Goal: Task Accomplishment & Management: Use online tool/utility

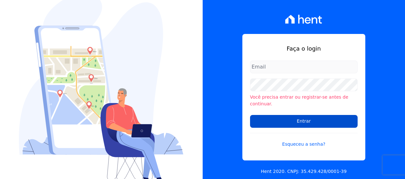
type input "andrea@tsengenharia.com"
click at [297, 120] on input "Entrar" at bounding box center [304, 121] width 108 height 13
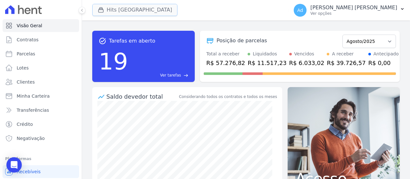
click at [140, 12] on button "Hits [GEOGRAPHIC_DATA]" at bounding box center [134, 10] width 85 height 12
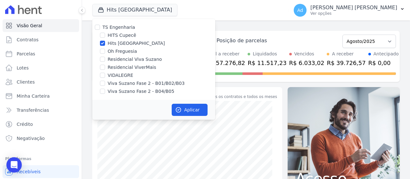
click at [131, 45] on label "Hits [GEOGRAPHIC_DATA]" at bounding box center [136, 43] width 57 height 7
click at [105, 45] on input "Hits [GEOGRAPHIC_DATA]" at bounding box center [102, 43] width 5 height 5
checkbox input "false"
click at [130, 87] on div "TS Engenharia HITS Cupecê Hits [GEOGRAPHIC_DATA] Oh Freguesia Residencial Viva …" at bounding box center [153, 59] width 123 height 81
click at [132, 85] on label "Viva Suzano Fase 2 - B01/B02/B03" at bounding box center [146, 83] width 77 height 7
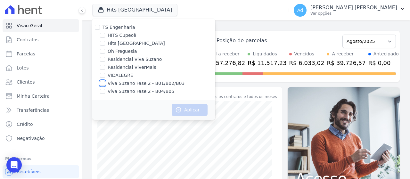
click at [105, 85] on input "Viva Suzano Fase 2 - B01/B02/B03" at bounding box center [102, 83] width 5 height 5
checkbox input "true"
click at [132, 91] on label "Viva Suzano Fase 2 - B04/B05" at bounding box center [141, 91] width 67 height 7
click at [105, 91] on input "Viva Suzano Fase 2 - B04/B05" at bounding box center [102, 91] width 5 height 5
checkbox input "true"
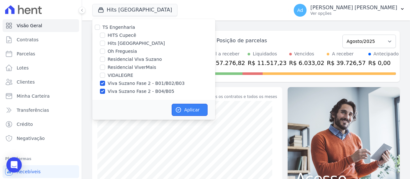
click at [183, 110] on button "Aplicar" at bounding box center [190, 110] width 36 height 12
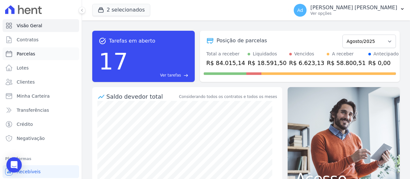
click at [41, 52] on link "Parcelas" at bounding box center [41, 53] width 77 height 13
select select
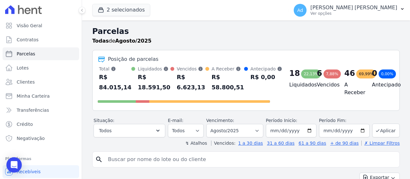
click at [184, 162] on input "search" at bounding box center [250, 159] width 293 height 13
type input "b03 32"
select select
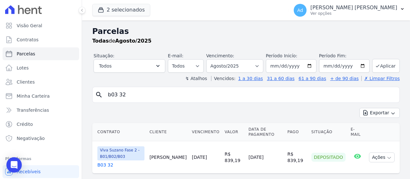
scroll to position [14, 0]
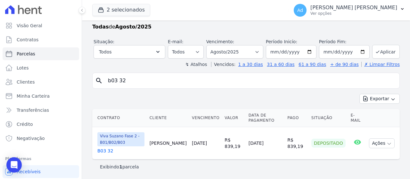
click at [101, 150] on link "B03 32" at bounding box center [120, 151] width 47 height 6
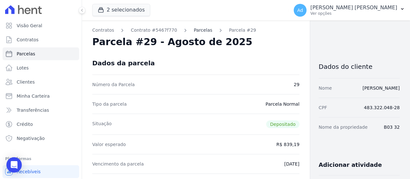
click at [194, 31] on link "Parcelas" at bounding box center [203, 30] width 19 height 7
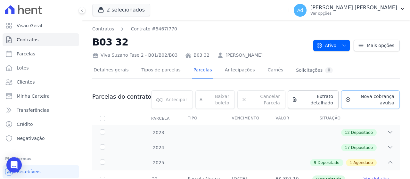
click at [355, 101] on span "Nova cobrança avulsa" at bounding box center [373, 99] width 41 height 13
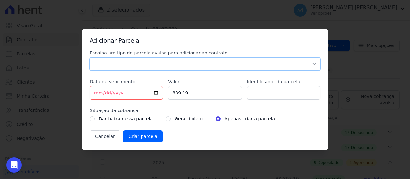
click at [176, 59] on select "Parcela Normal Sinal Caução Intercalada Chaves Pré Chaves Pós Chaves Taxas Quit…" at bounding box center [205, 63] width 230 height 13
select select "standard"
click at [90, 57] on select "Parcela Normal Sinal Caução Intercalada Chaves Pré Chaves Pós Chaves Taxas Quit…" at bounding box center [205, 63] width 230 height 13
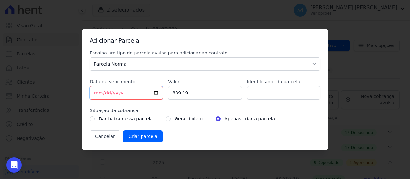
click at [128, 94] on input "[DATE]" at bounding box center [126, 92] width 73 height 13
click at [191, 91] on input "839.19" at bounding box center [204, 92] width 73 height 13
drag, startPoint x: 193, startPoint y: 92, endPoint x: 160, endPoint y: 91, distance: 33.6
click at [160, 91] on div "Escolha um tipo de parcela avulsa para adicionar ao contrato Parcela Normal Sin…" at bounding box center [205, 96] width 230 height 93
click at [190, 93] on input "Valor" at bounding box center [204, 92] width 73 height 13
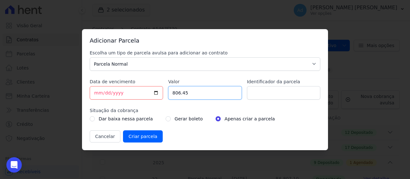
type input "806.45"
click at [259, 93] on input "Identificador da parcela" at bounding box center [283, 92] width 73 height 13
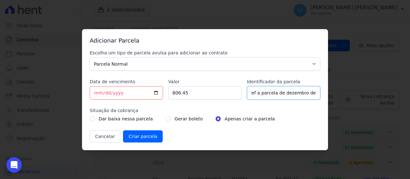
scroll to position [0, 4]
type input "ref a parcela de dezembro de 2025"
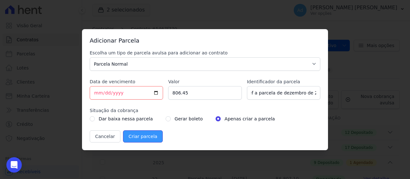
click at [137, 137] on input "Criar parcela" at bounding box center [143, 136] width 40 height 12
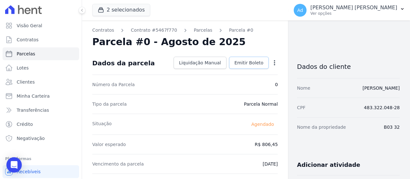
click at [254, 67] on link "Emitir Boleto" at bounding box center [249, 63] width 40 height 12
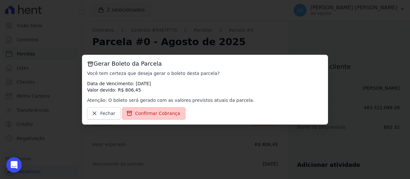
click at [154, 114] on span "Confirmar Cobrança" at bounding box center [157, 113] width 45 height 6
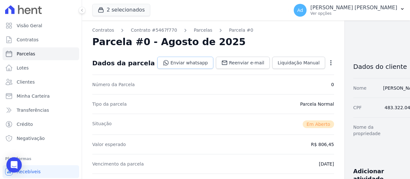
click at [175, 64] on link "Enviar whatsapp" at bounding box center [185, 63] width 56 height 12
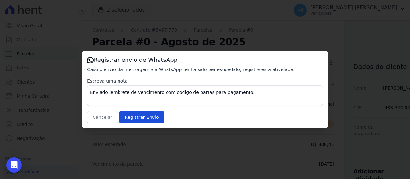
click at [102, 118] on button "Cancelar" at bounding box center [102, 117] width 31 height 12
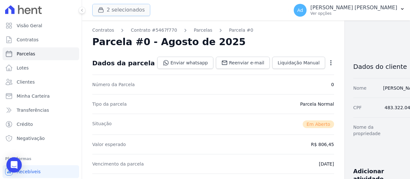
click at [124, 8] on button "2 selecionados" at bounding box center [121, 10] width 58 height 12
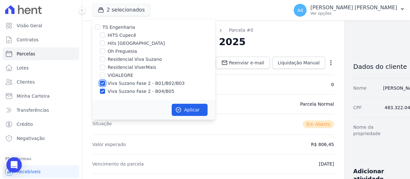
click at [101, 82] on input "Viva Suzano Fase 2 - B01/B02/B03" at bounding box center [102, 83] width 5 height 5
checkbox input "false"
click at [100, 94] on div "Viva Suzano Fase 2 - B04/B05" at bounding box center [153, 91] width 123 height 7
click at [103, 43] on input "Hits [GEOGRAPHIC_DATA]" at bounding box center [102, 43] width 5 height 5
checkbox input "true"
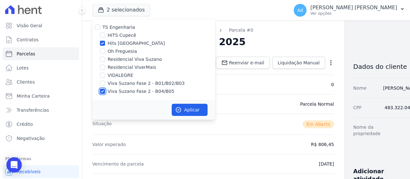
click at [103, 91] on input "Viva Suzano Fase 2 - B04/B05" at bounding box center [102, 91] width 5 height 5
checkbox input "false"
click at [186, 108] on button "Aplicar" at bounding box center [190, 110] width 36 height 12
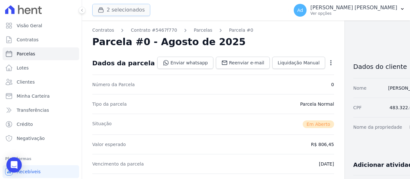
click at [111, 8] on button "2 selecionados" at bounding box center [121, 10] width 58 height 12
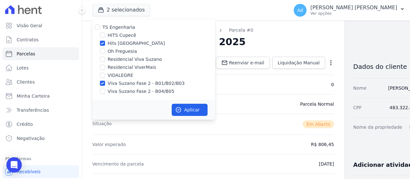
click at [101, 86] on div at bounding box center [102, 83] width 5 height 6
click at [105, 83] on div "Viva Suzano Fase 2 - B01/B02/B03" at bounding box center [153, 83] width 123 height 7
click at [117, 84] on label "Viva Suzano Fase 2 - B01/B02/B03" at bounding box center [146, 83] width 77 height 7
click at [105, 84] on input "Viva Suzano Fase 2 - B01/B02/B03" at bounding box center [102, 83] width 5 height 5
checkbox input "false"
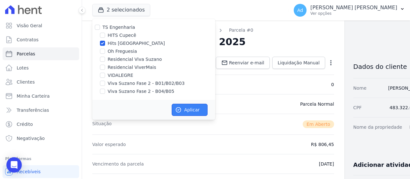
click at [186, 111] on button "Aplicar" at bounding box center [190, 110] width 36 height 12
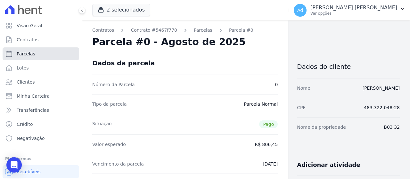
click at [54, 55] on link "Parcelas" at bounding box center [41, 53] width 77 height 13
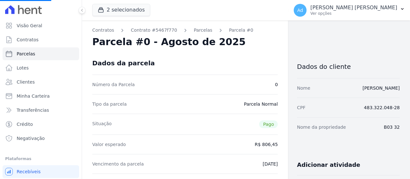
select select
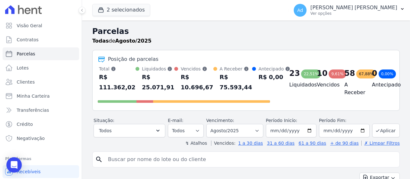
drag, startPoint x: 166, startPoint y: 161, endPoint x: 166, endPoint y: 158, distance: 3.6
click at [166, 160] on input "search" at bounding box center [250, 159] width 293 height 13
type input "302"
select select
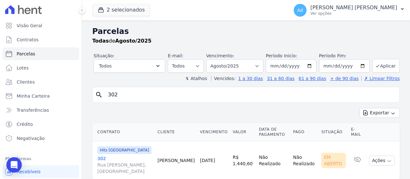
scroll to position [20, 0]
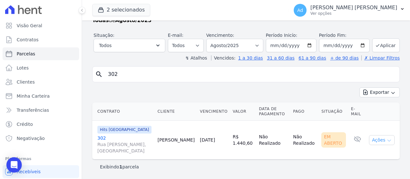
click at [386, 140] on icon "button" at bounding box center [388, 140] width 5 height 5
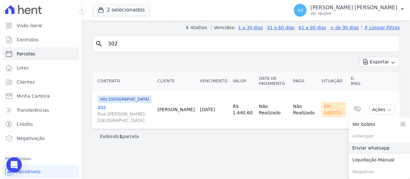
click at [372, 149] on link "Enviar whatsapp" at bounding box center [378, 148] width 61 height 12
